Goal: Task Accomplishment & Management: Use online tool/utility

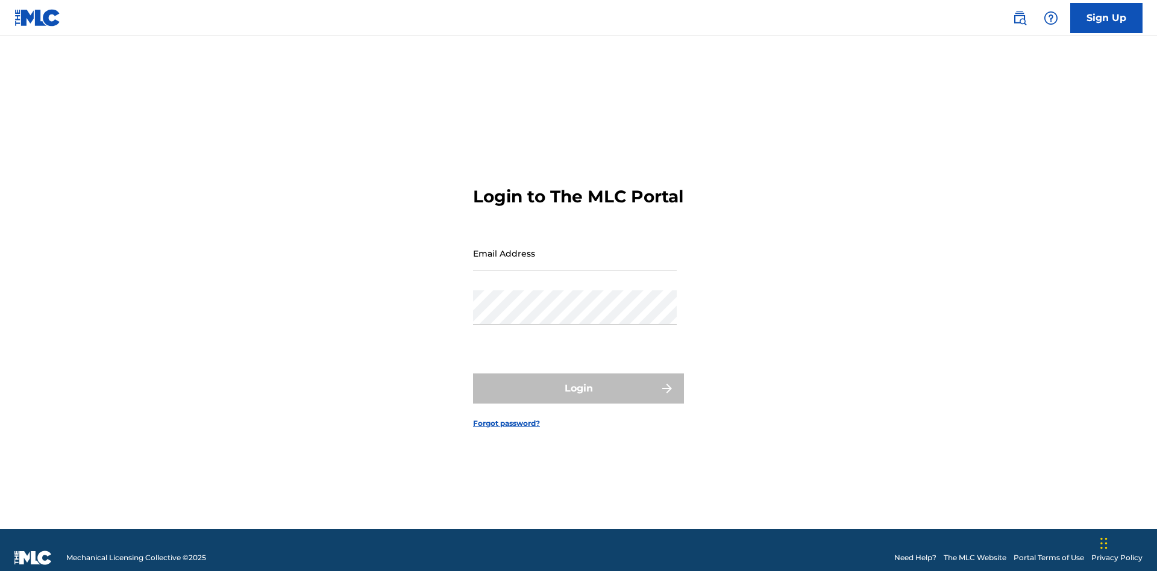
scroll to position [16, 0]
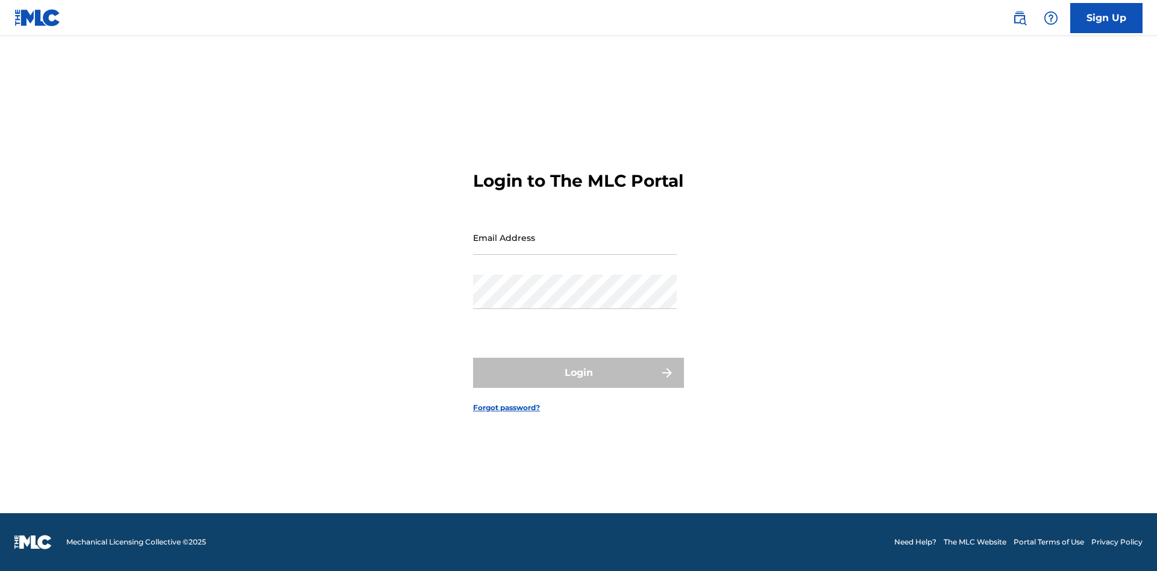
click at [575, 248] on input "Email Address" at bounding box center [575, 238] width 204 height 34
type input "[EMAIL_ADDRESS][DOMAIN_NAME]"
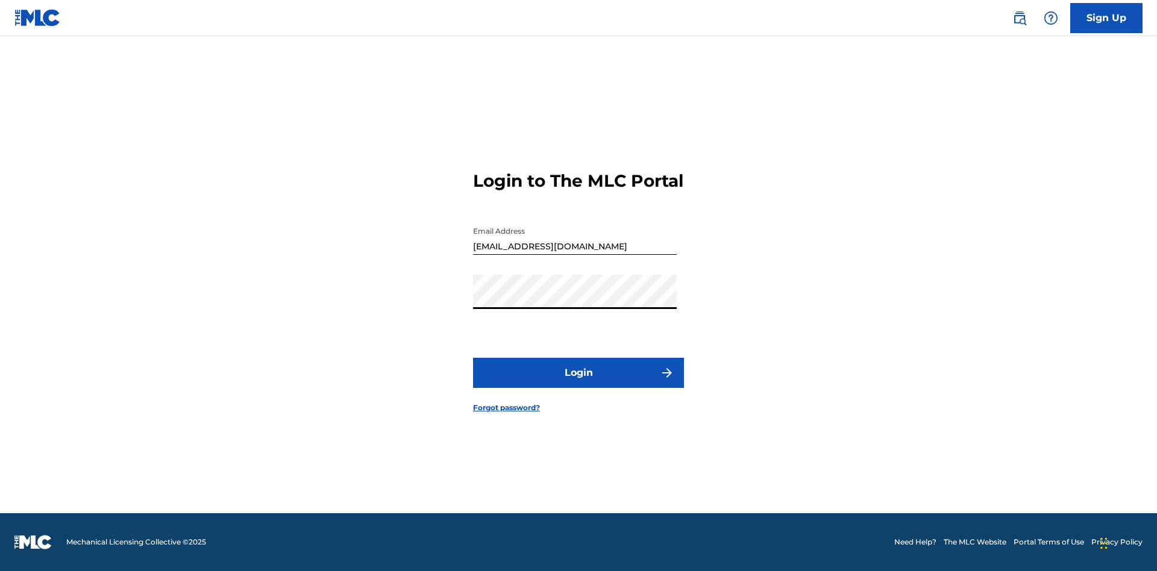
click at [579, 383] on button "Login" at bounding box center [578, 373] width 211 height 30
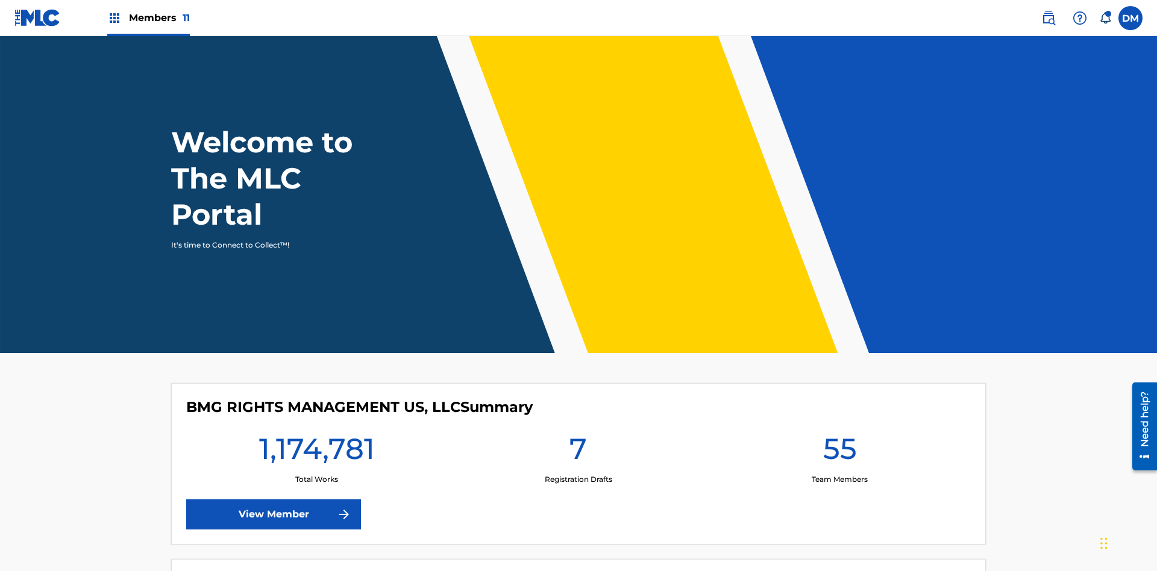
scroll to position [52, 0]
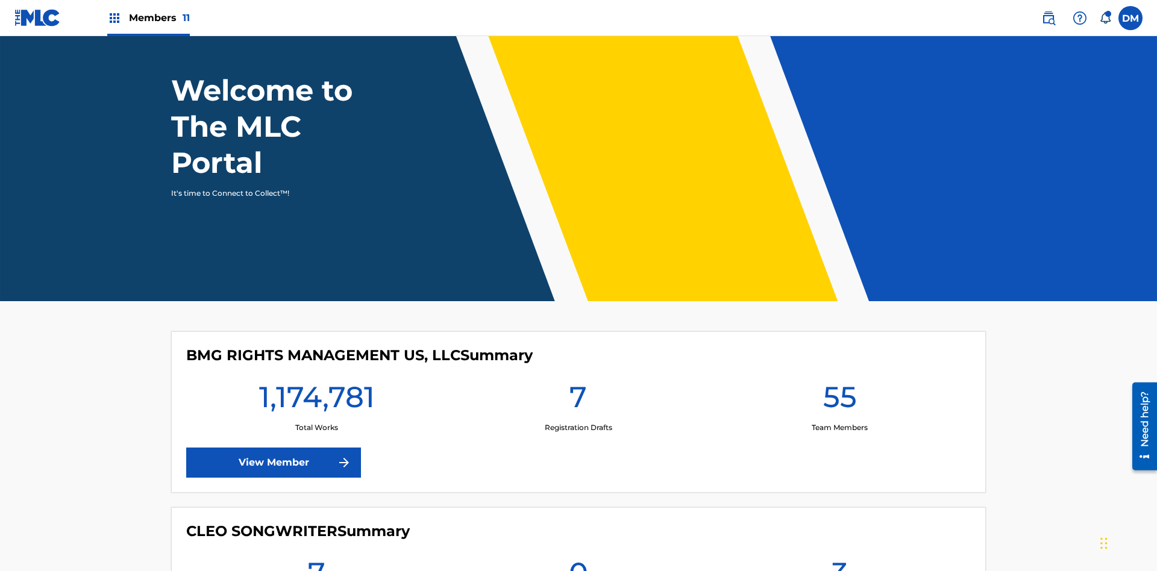
click at [148, 17] on span "Members 11" at bounding box center [159, 18] width 61 height 14
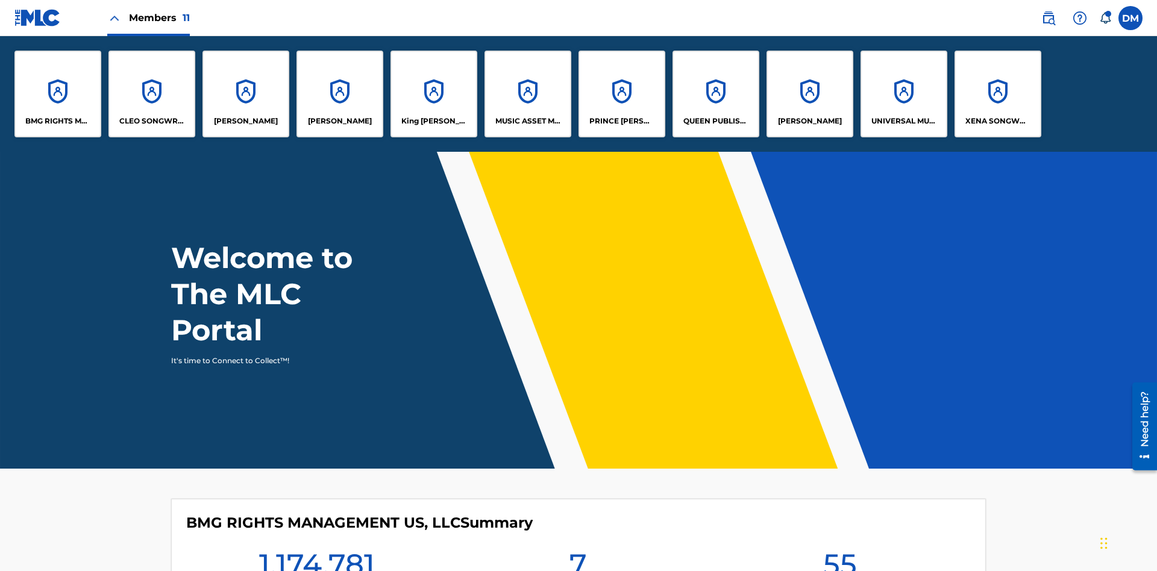
scroll to position [43, 0]
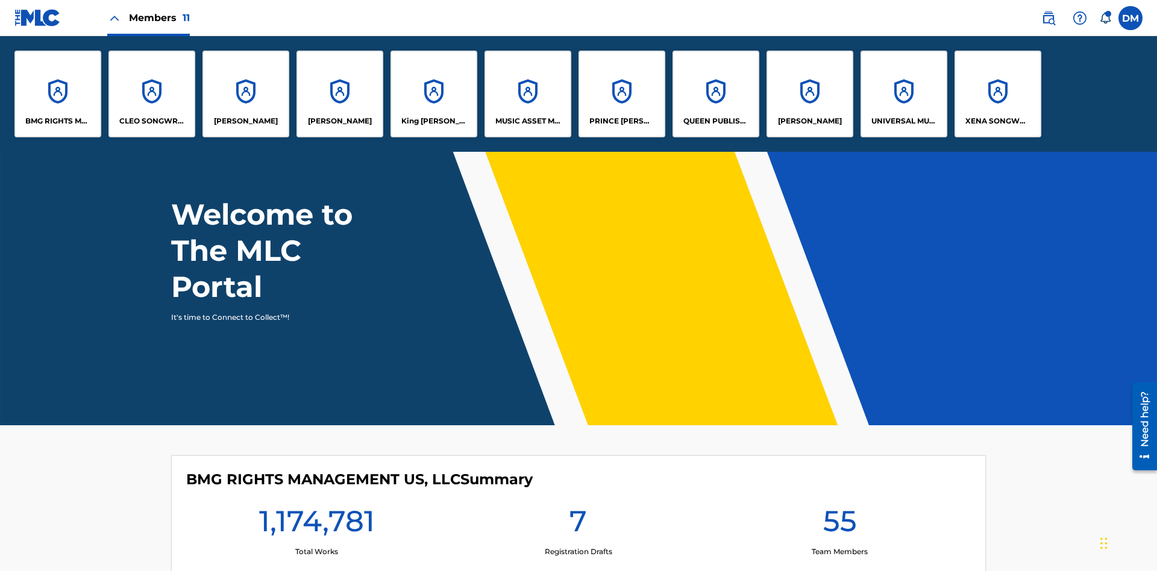
click at [997, 121] on p "XENA SONGWRITER" at bounding box center [998, 121] width 66 height 11
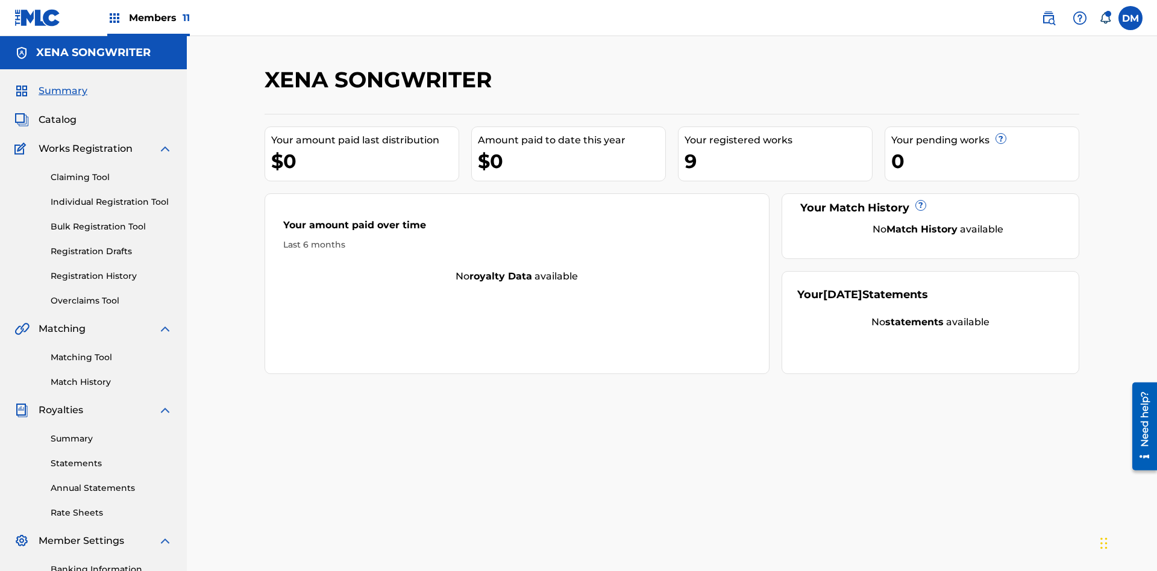
scroll to position [176, 0]
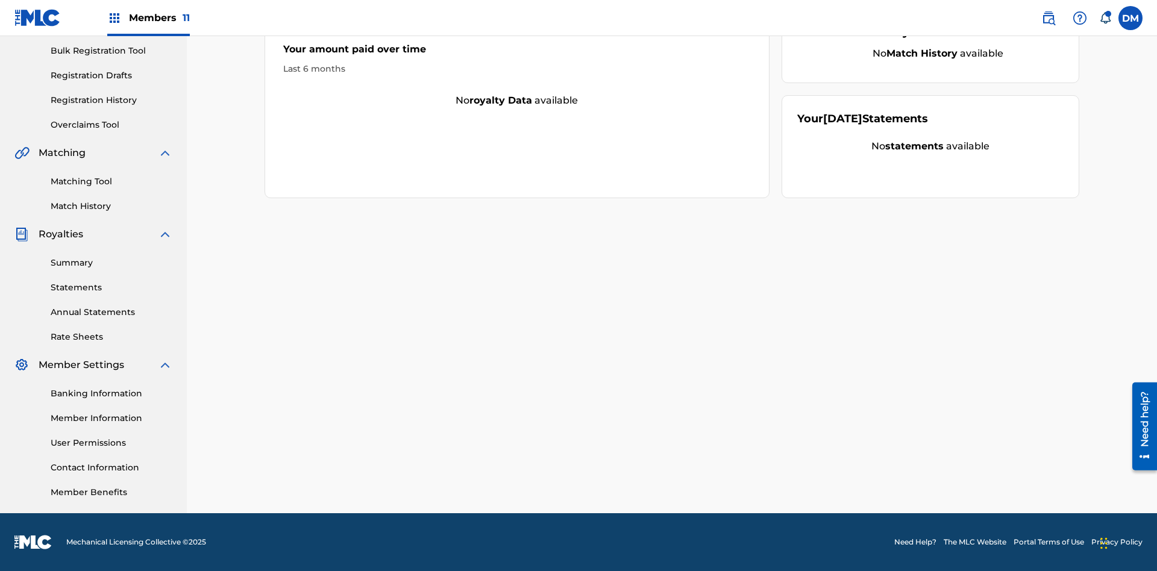
click at [111, 125] on link "Overclaims Tool" at bounding box center [112, 125] width 122 height 13
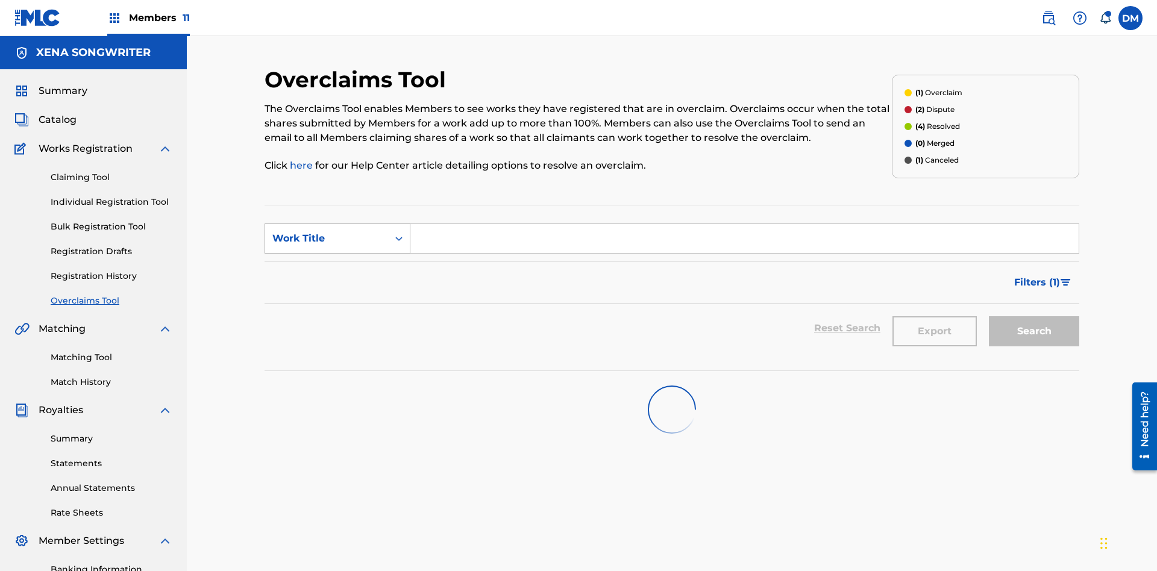
click at [327, 231] on div "Work Title" at bounding box center [326, 238] width 108 height 14
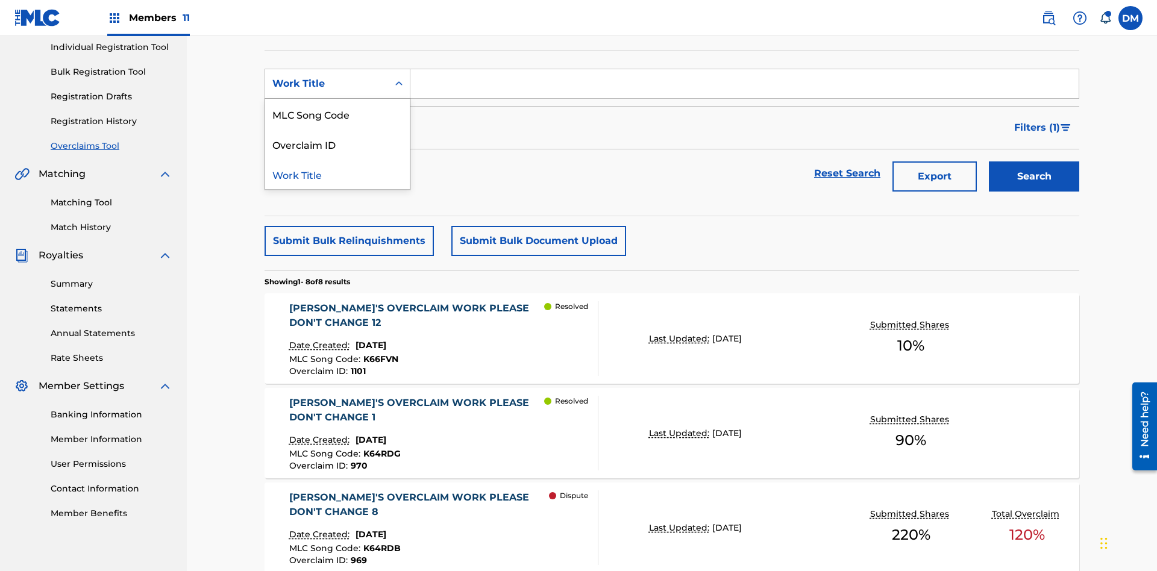
click at [337, 174] on div "Work Title" at bounding box center [337, 174] width 145 height 30
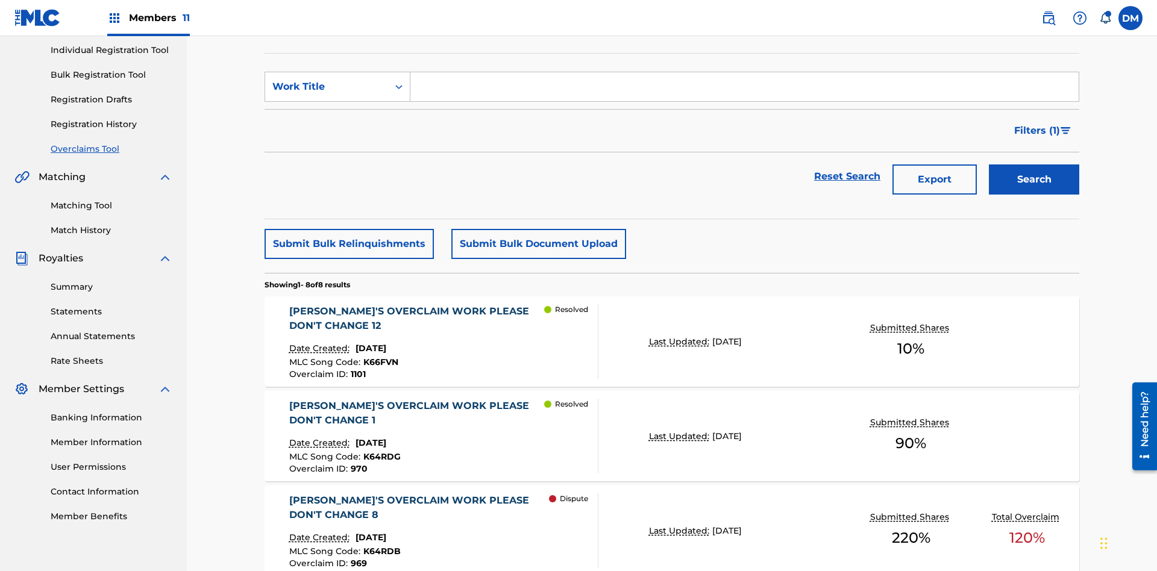
click at [744, 87] on input "Search Form" at bounding box center [744, 86] width 668 height 29
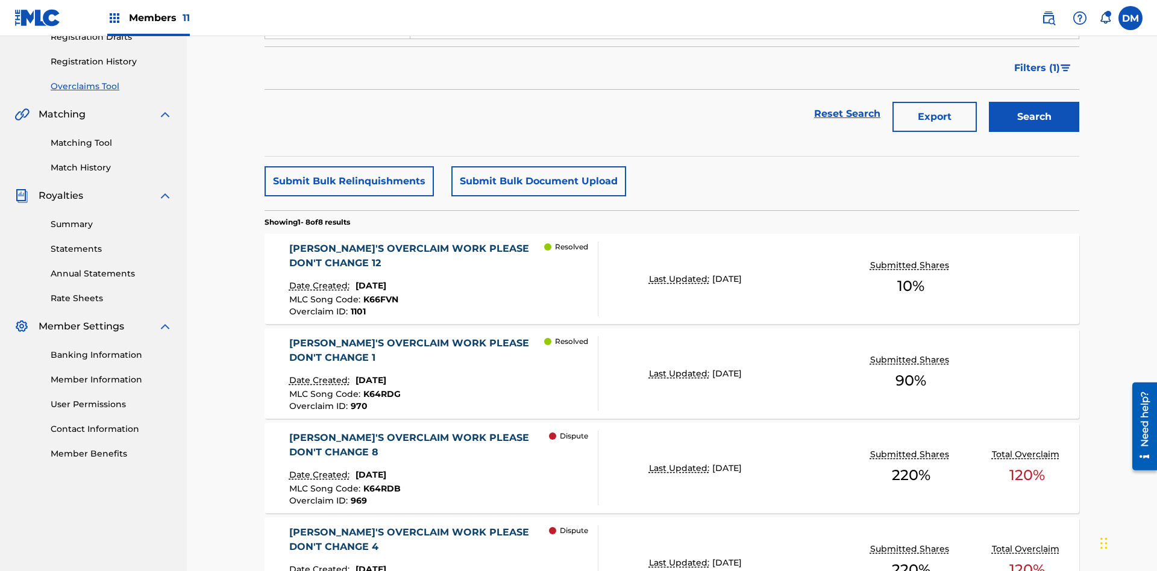
type input "[PERSON_NAME]'S OVERCLAIM WORK PLEASE DON'T CHANGE 8"
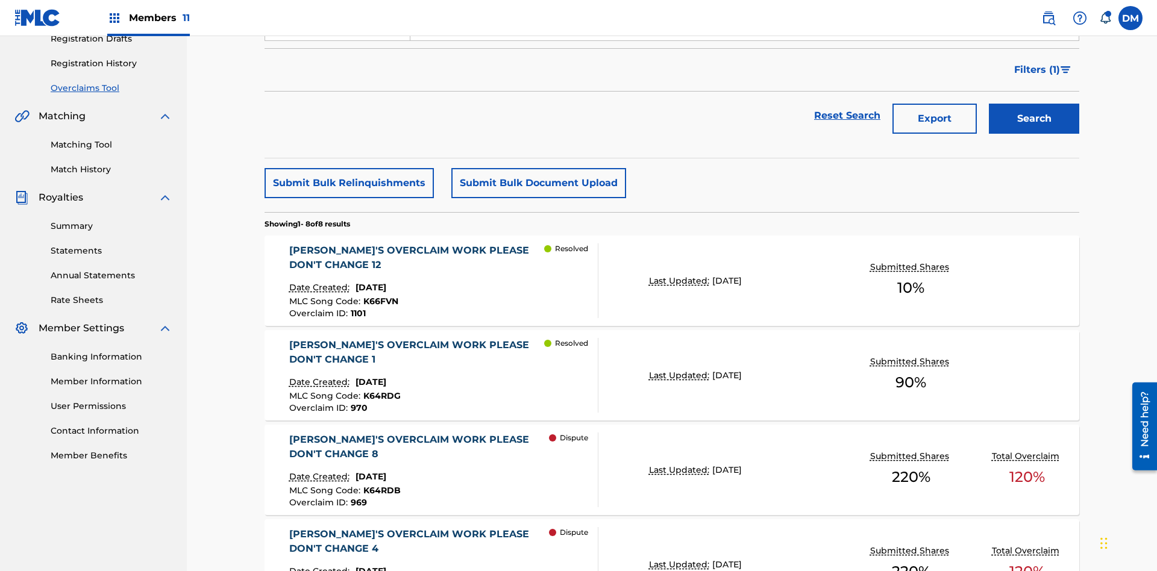
click at [1034, 104] on button "Search" at bounding box center [1034, 119] width 90 height 30
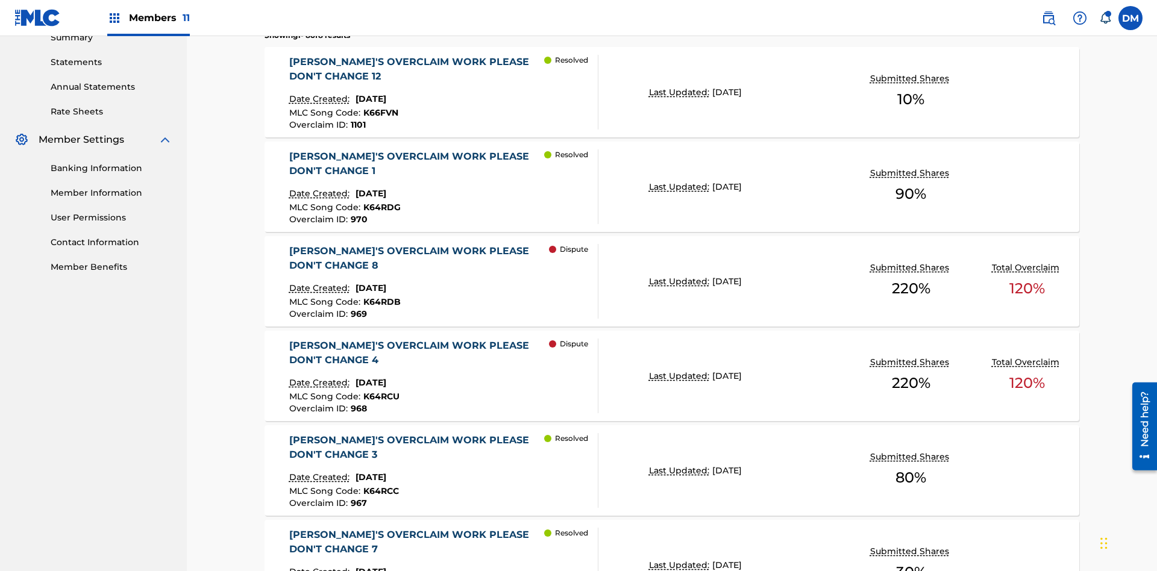
scroll to position [591, 0]
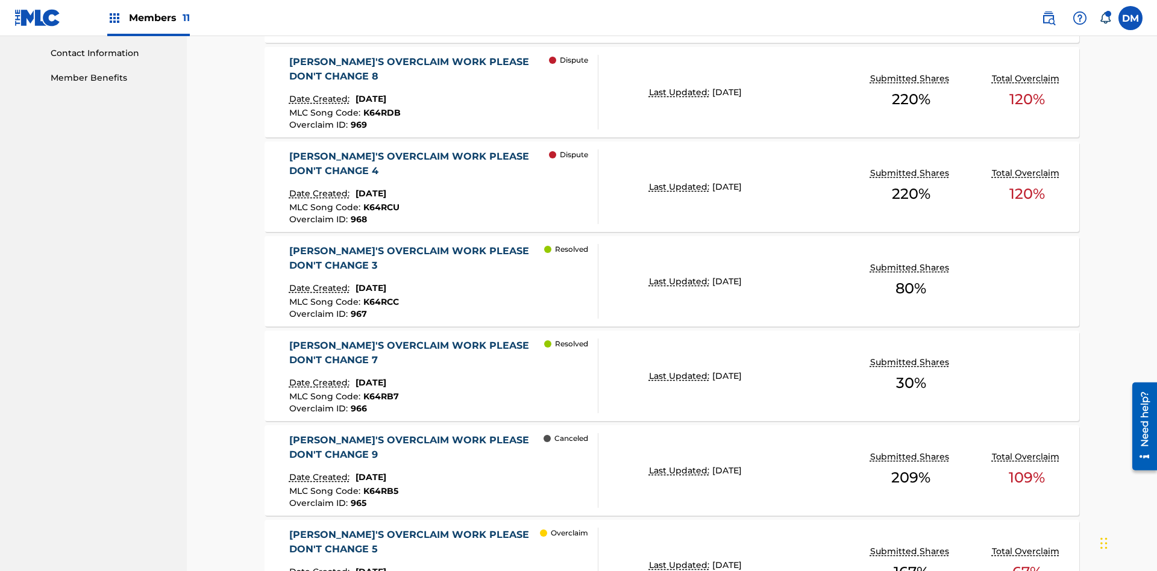
click at [380, 107] on span "K64RDB" at bounding box center [381, 112] width 37 height 11
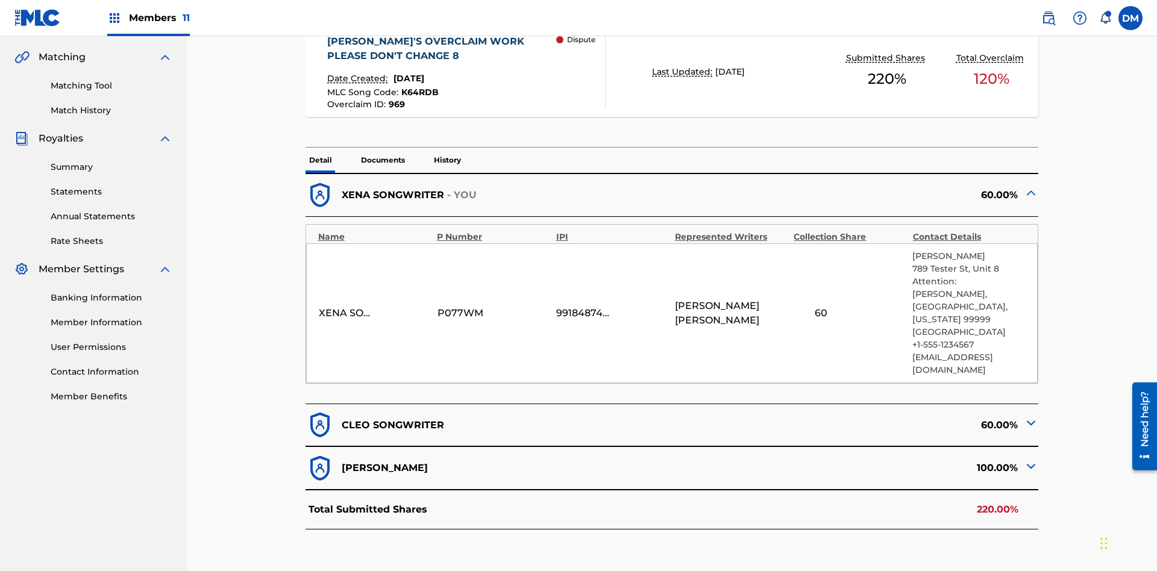
scroll to position [265, 0]
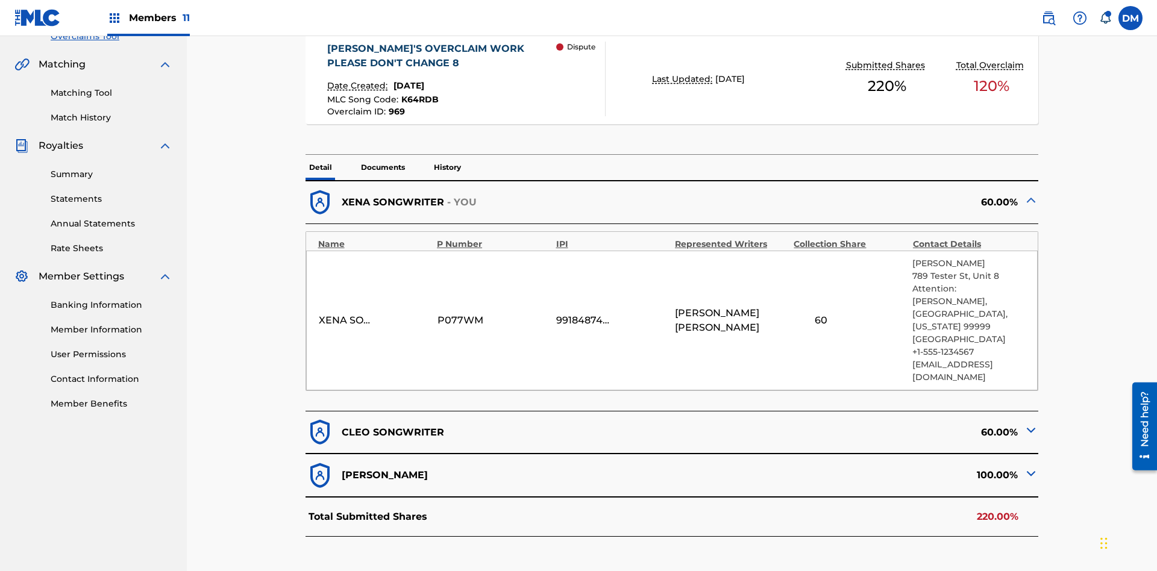
click at [418, 94] on span "K64RDB" at bounding box center [419, 99] width 37 height 11
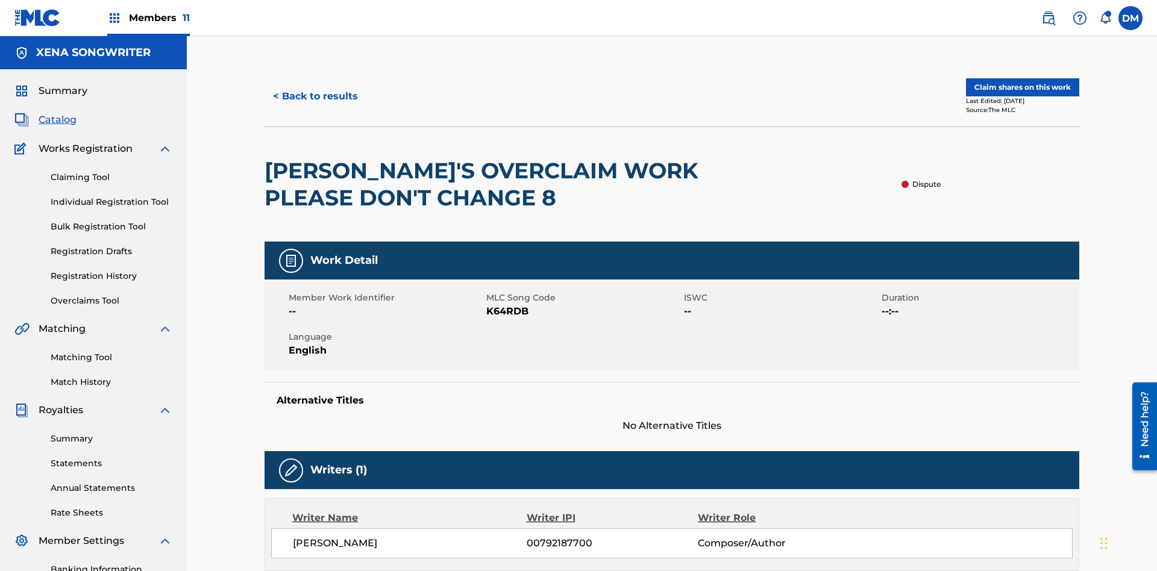
scroll to position [176, 0]
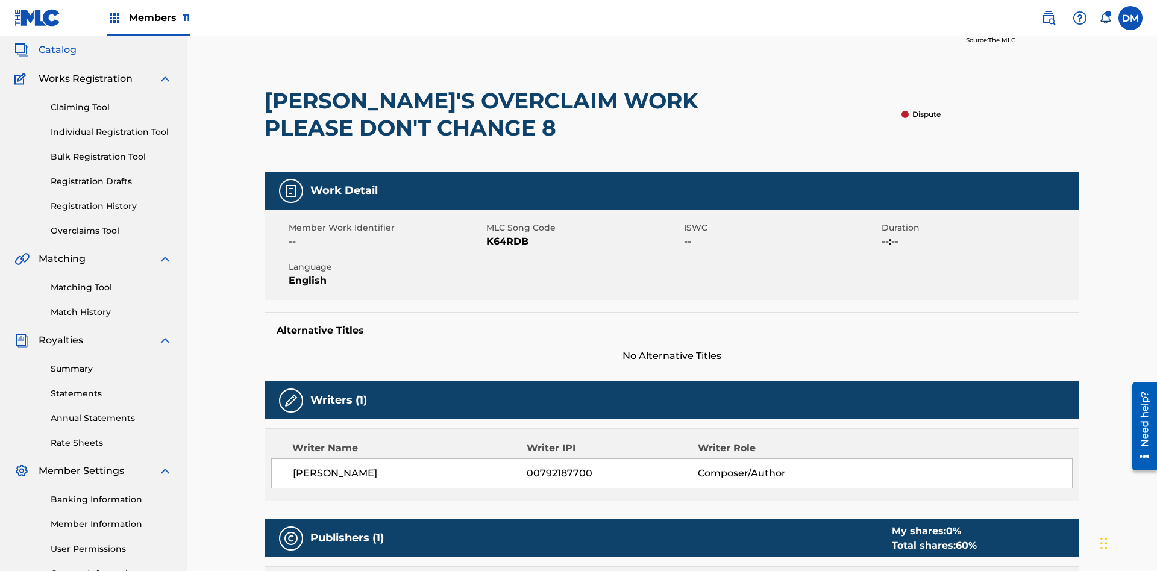
click at [315, 42] on button "< Back to results" at bounding box center [316, 26] width 102 height 30
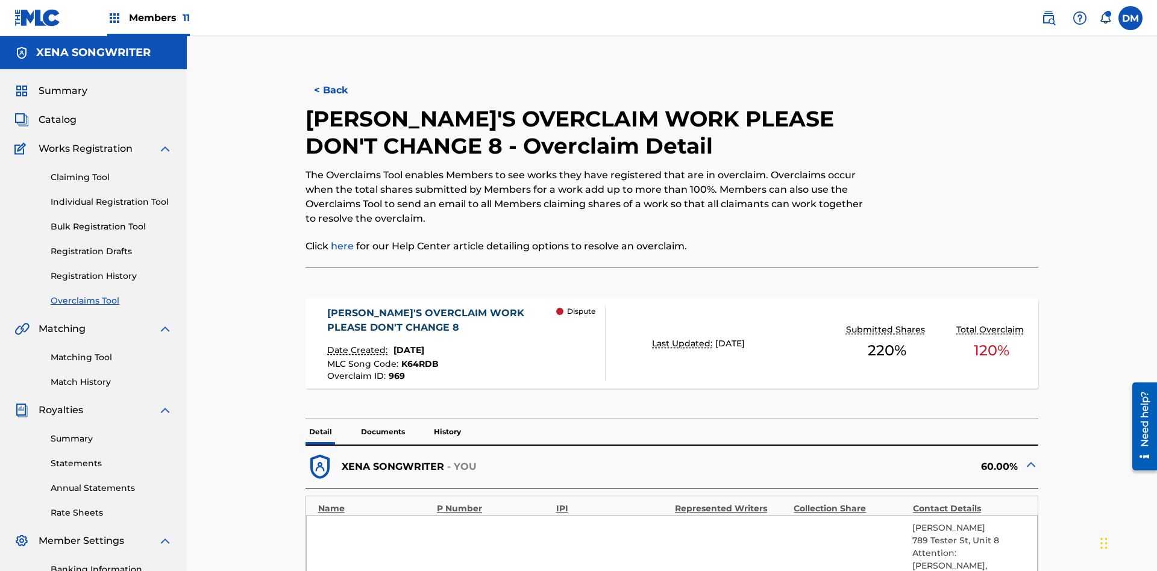
click at [341, 87] on button "< Back" at bounding box center [342, 90] width 72 height 30
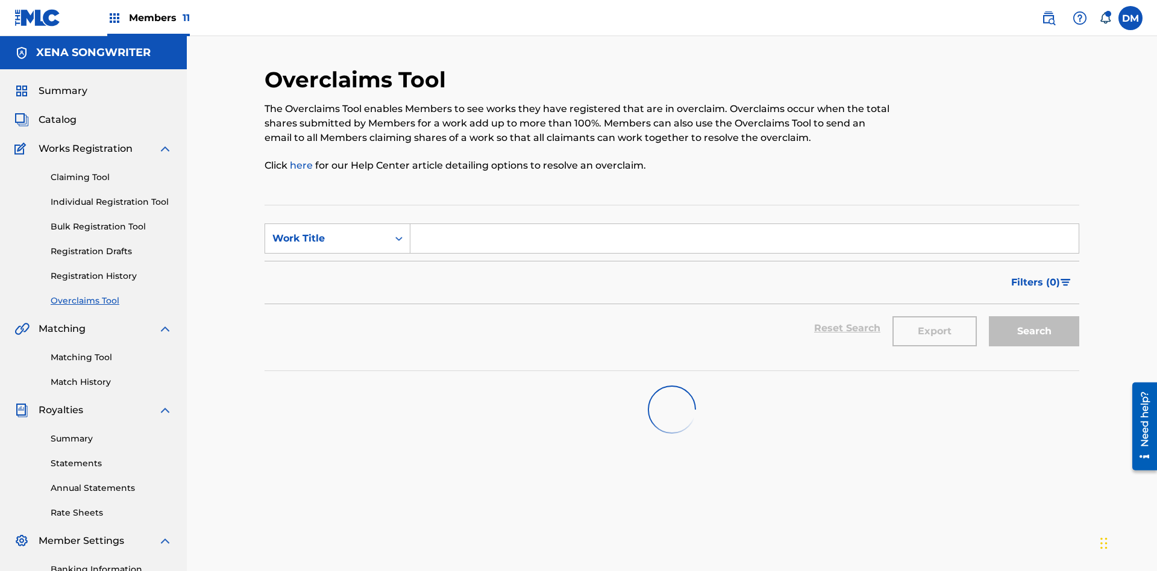
scroll to position [176, 0]
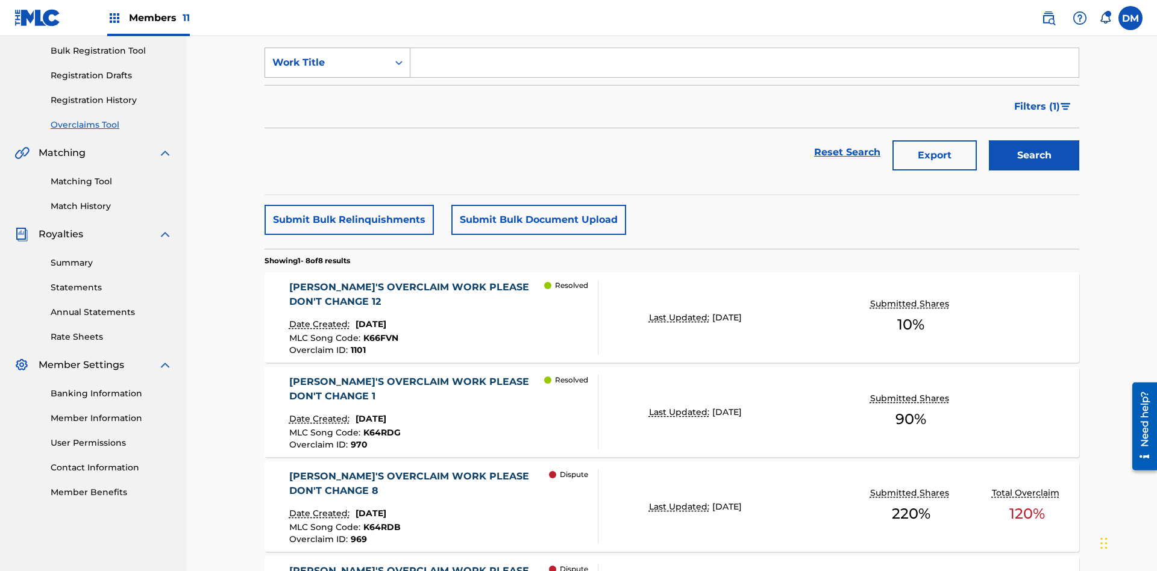
click at [327, 70] on div "Work Title" at bounding box center [326, 62] width 108 height 14
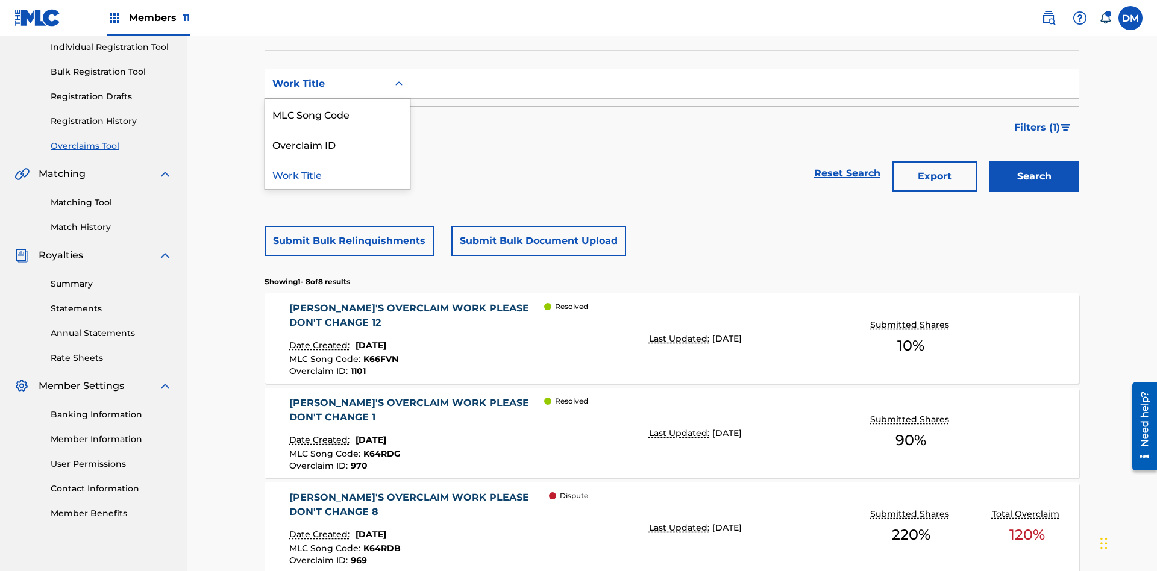
click at [337, 144] on div "Overclaim ID" at bounding box center [337, 144] width 145 height 30
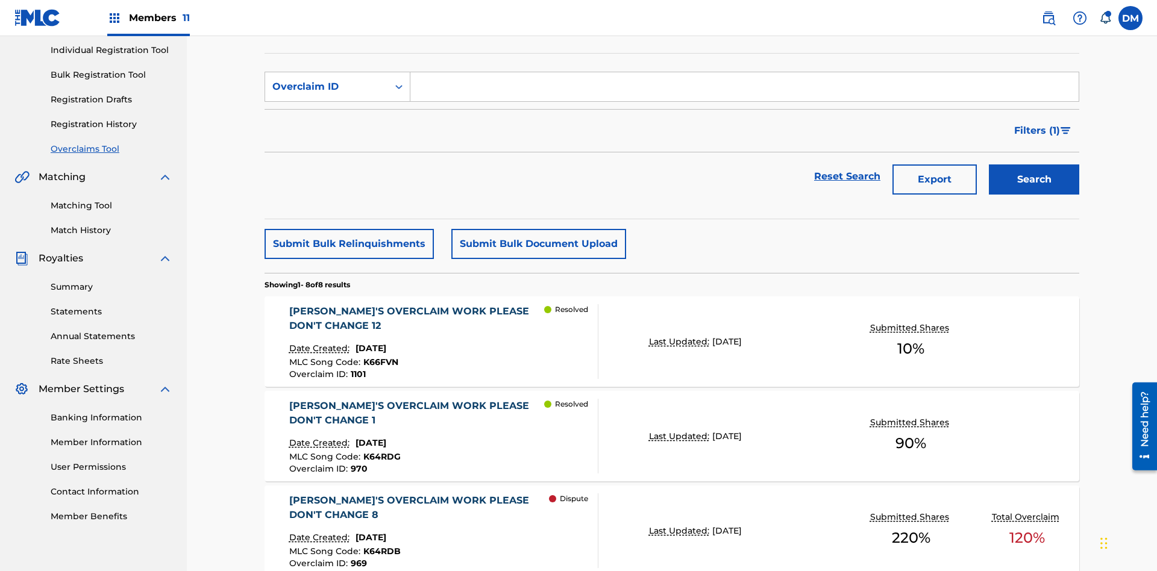
click at [744, 87] on input "Search Form" at bounding box center [744, 86] width 668 height 29
type input "969"
click at [1034, 165] on button "Search" at bounding box center [1034, 180] width 90 height 30
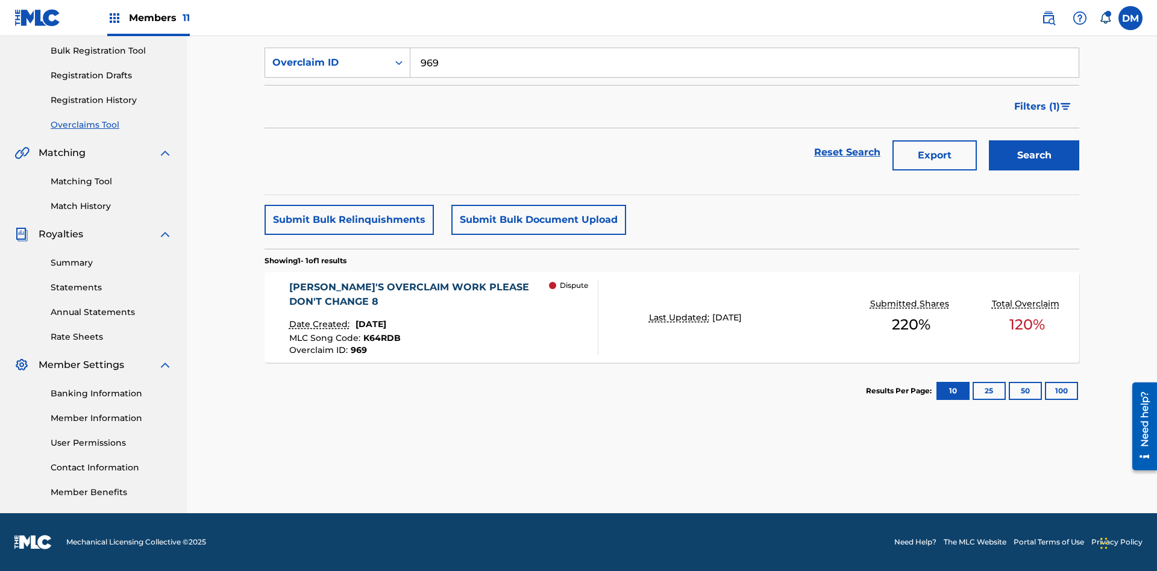
click at [380, 338] on span "K64RDB" at bounding box center [381, 338] width 37 height 11
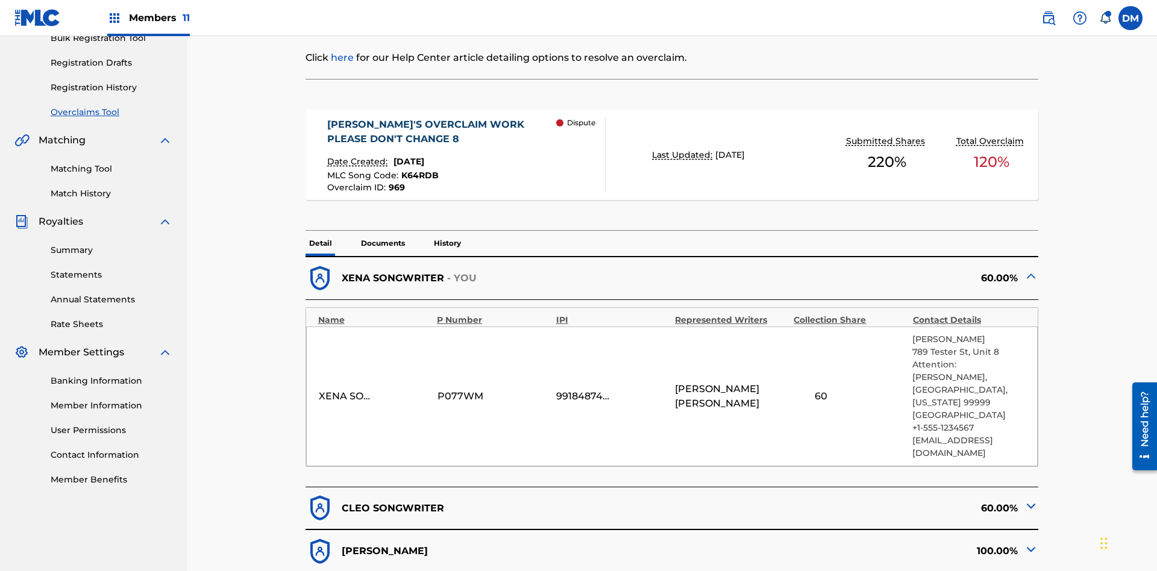
click at [418, 170] on span "K64RDB" at bounding box center [419, 175] width 37 height 11
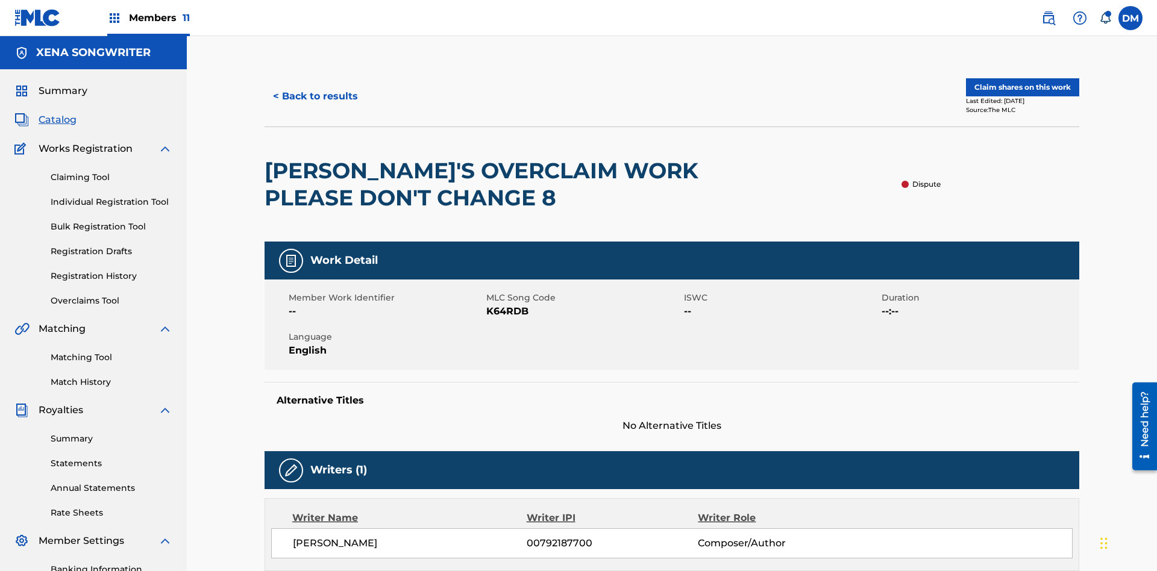
click at [315, 87] on button "< Back to results" at bounding box center [316, 96] width 102 height 30
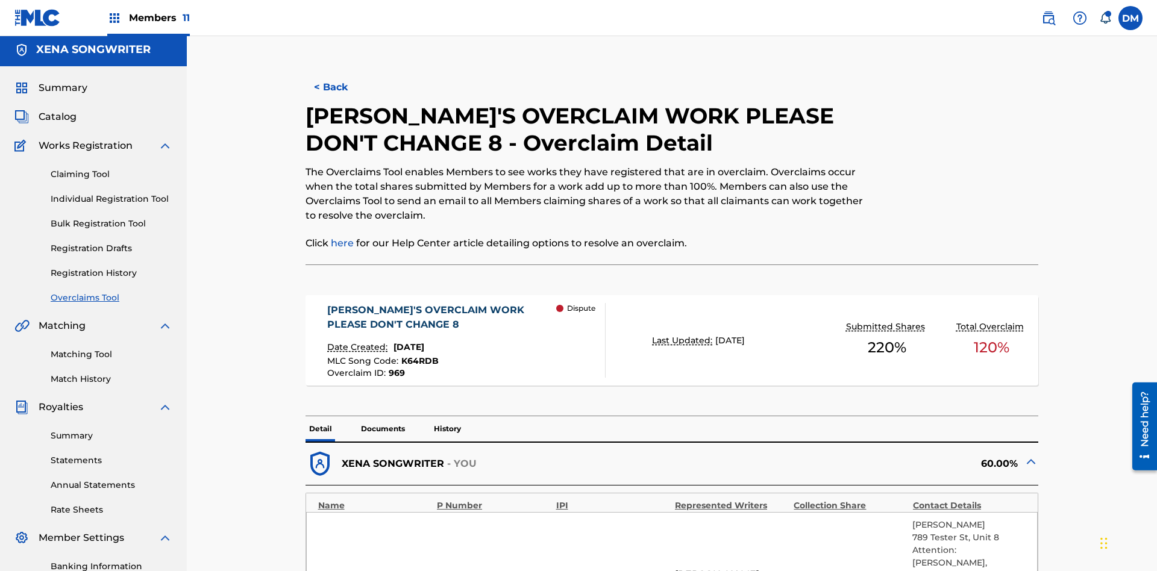
click at [341, 87] on button "< Back" at bounding box center [342, 87] width 72 height 30
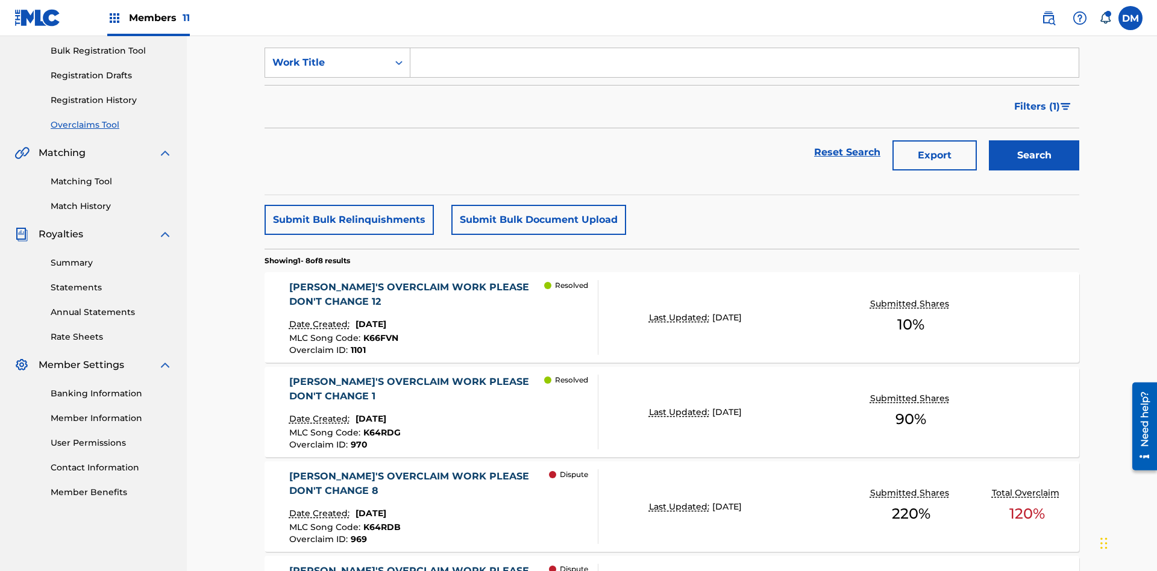
scroll to position [155, 0]
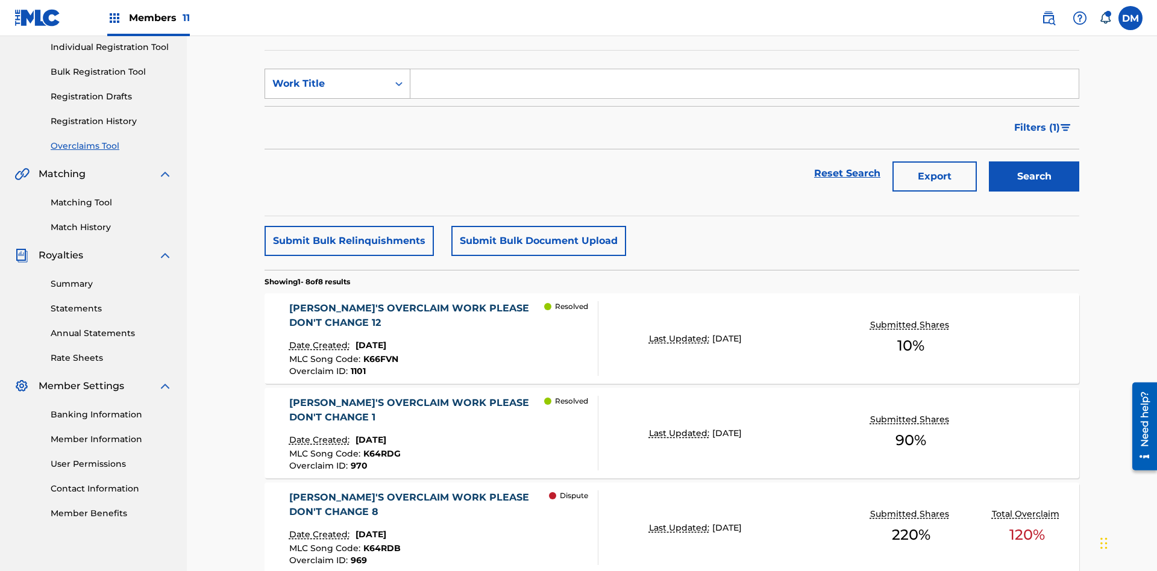
click at [327, 84] on div "Work Title" at bounding box center [326, 84] width 108 height 14
click at [337, 114] on div "MLC Song Code" at bounding box center [337, 114] width 145 height 30
click at [744, 87] on input "Search Form" at bounding box center [744, 83] width 668 height 29
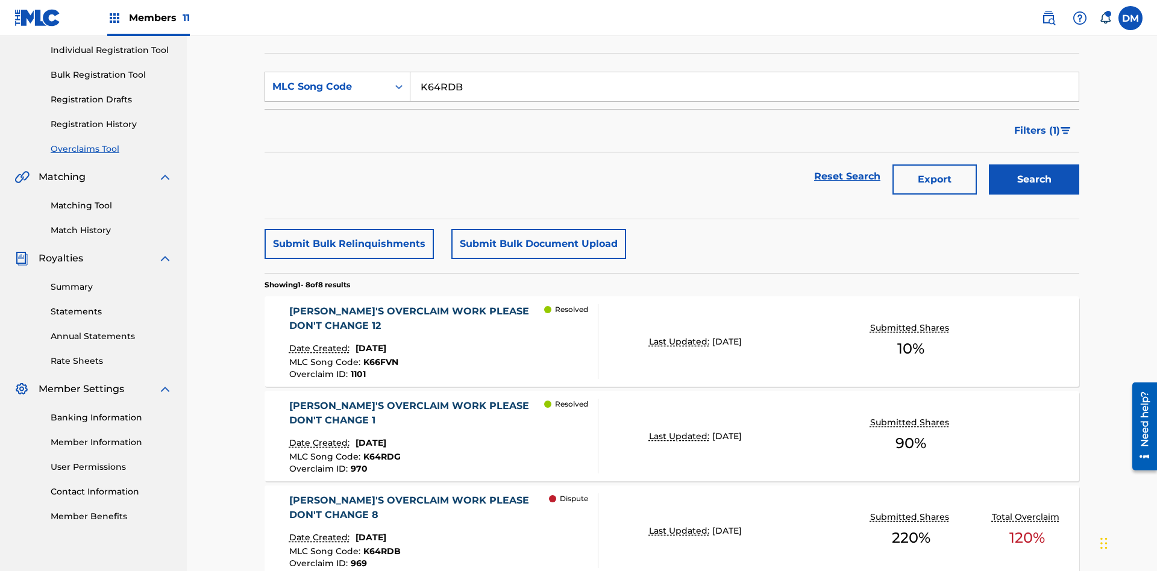
type input "K64RDB"
click at [1034, 165] on button "Search" at bounding box center [1034, 180] width 90 height 30
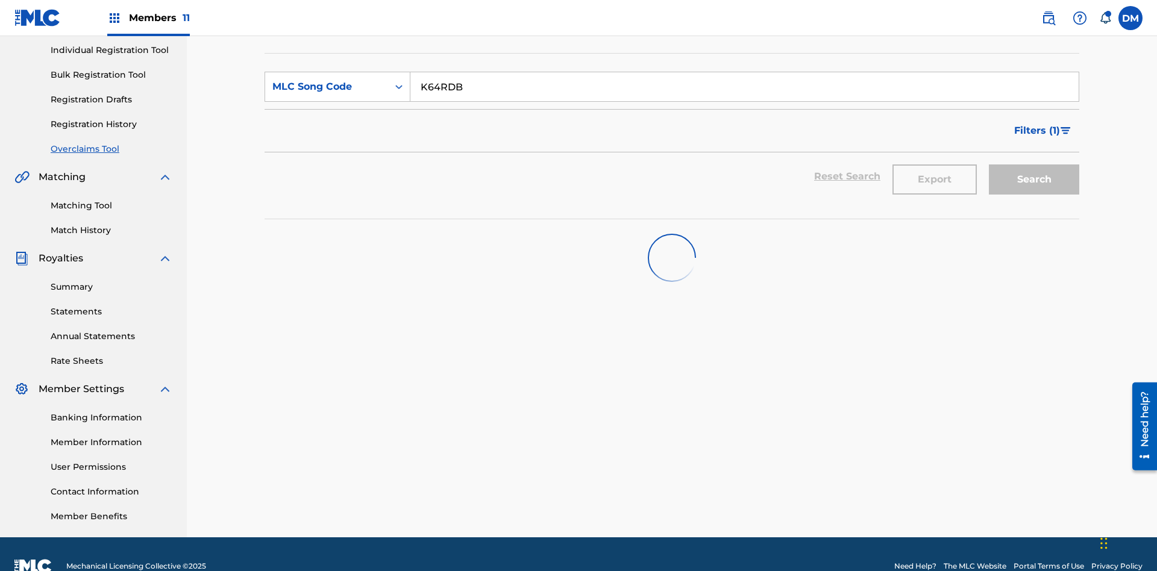
scroll to position [176, 0]
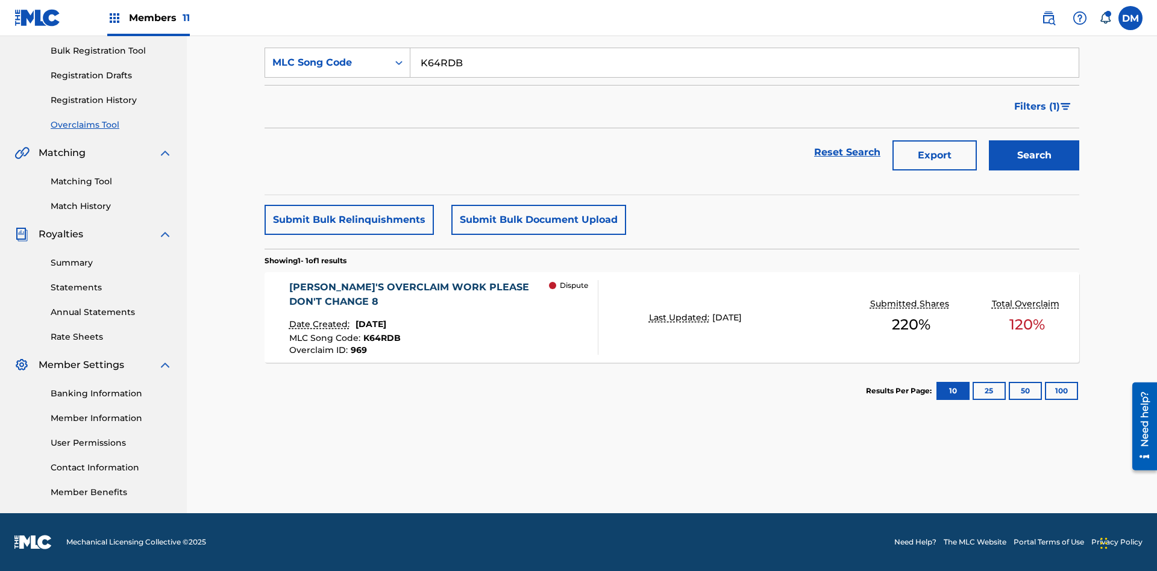
click at [380, 338] on span "K64RDB" at bounding box center [381, 338] width 37 height 11
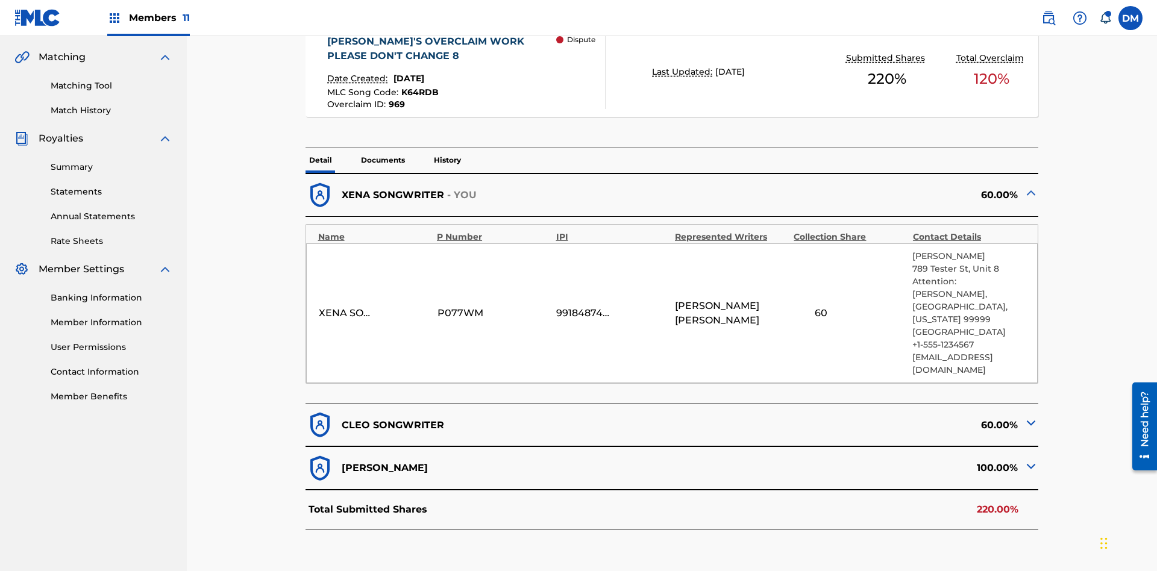
scroll to position [265, 0]
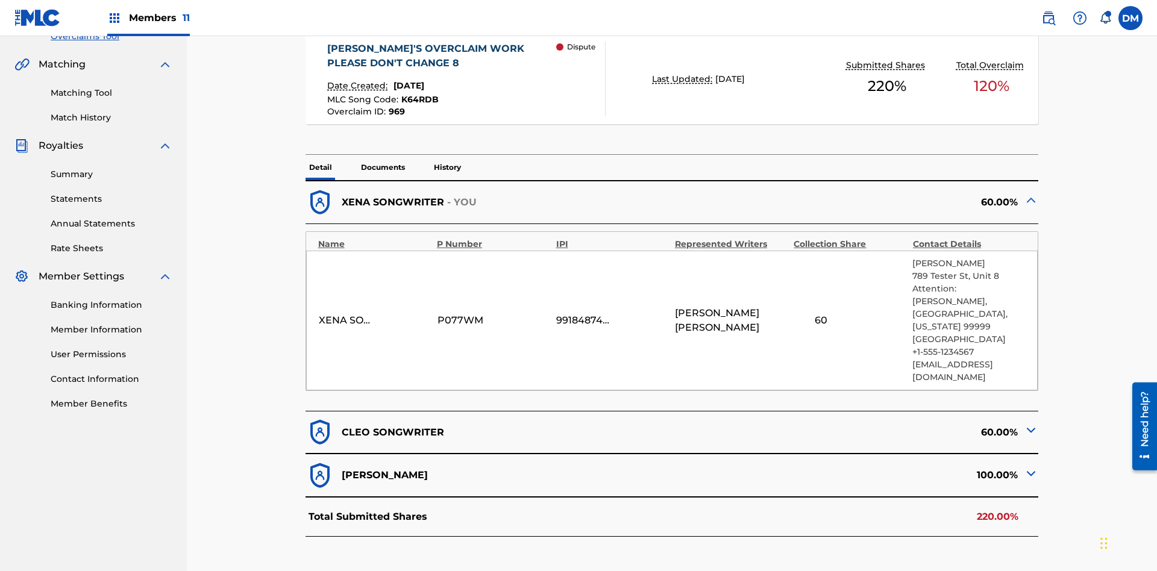
click at [418, 94] on span "K64RDB" at bounding box center [419, 99] width 37 height 11
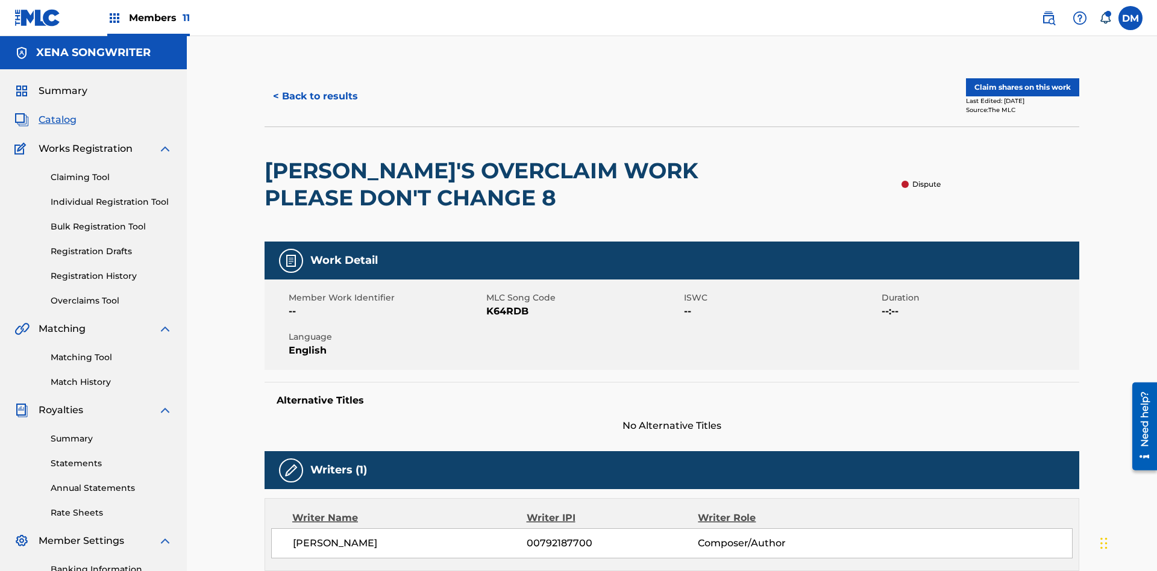
click at [315, 87] on button "< Back to results" at bounding box center [316, 96] width 102 height 30
